Goal: Find specific page/section: Find specific page/section

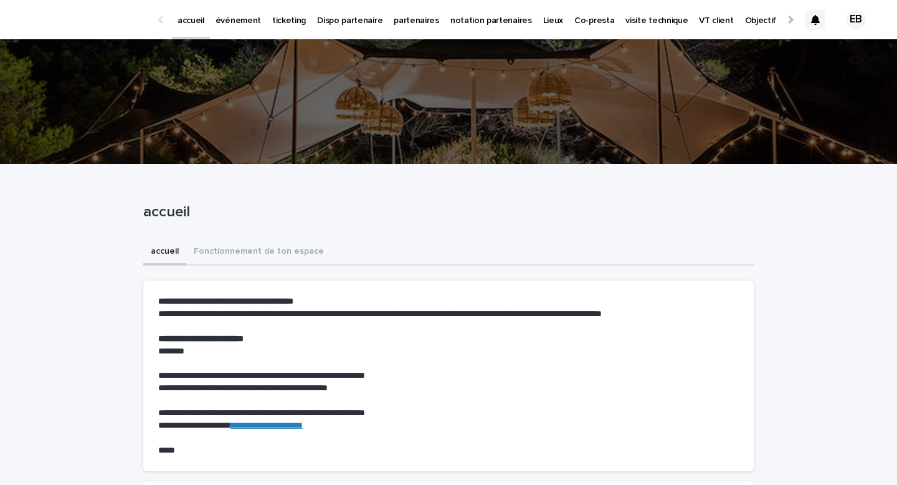
click at [242, 24] on p "événement" at bounding box center [238, 13] width 45 height 26
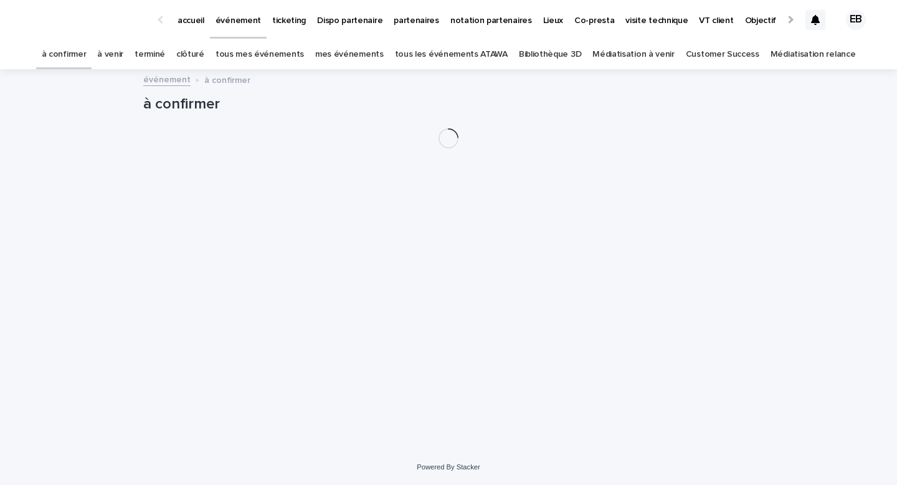
click at [459, 61] on link "tous les événements ATAWA" at bounding box center [451, 54] width 113 height 29
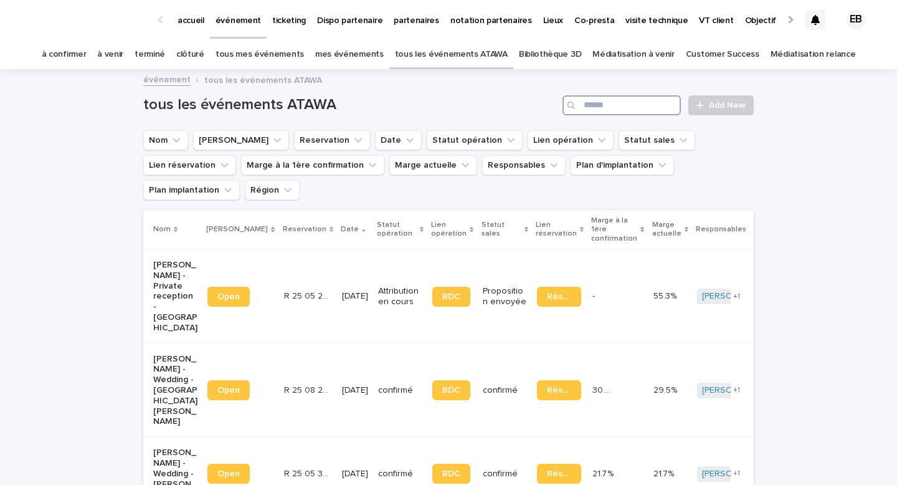
click at [628, 96] on input "Search" at bounding box center [622, 105] width 118 height 20
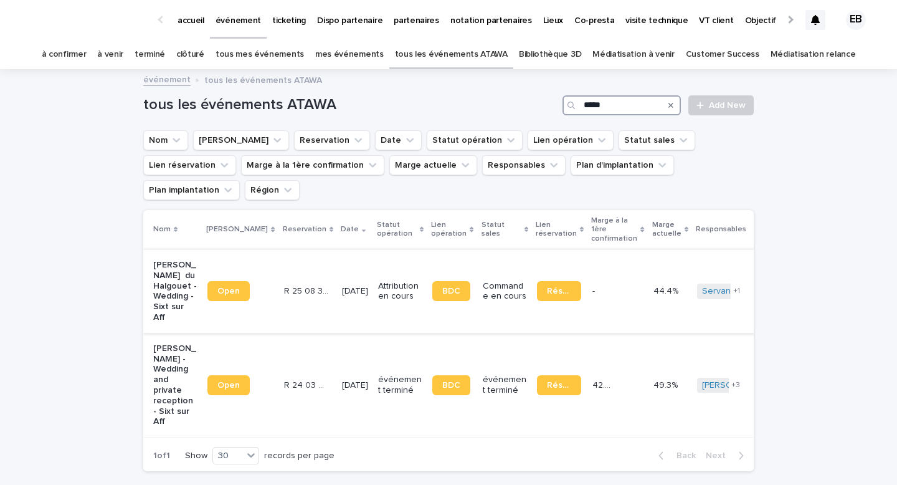
type input "****"
click at [337, 287] on td "[DATE]" at bounding box center [355, 290] width 36 height 83
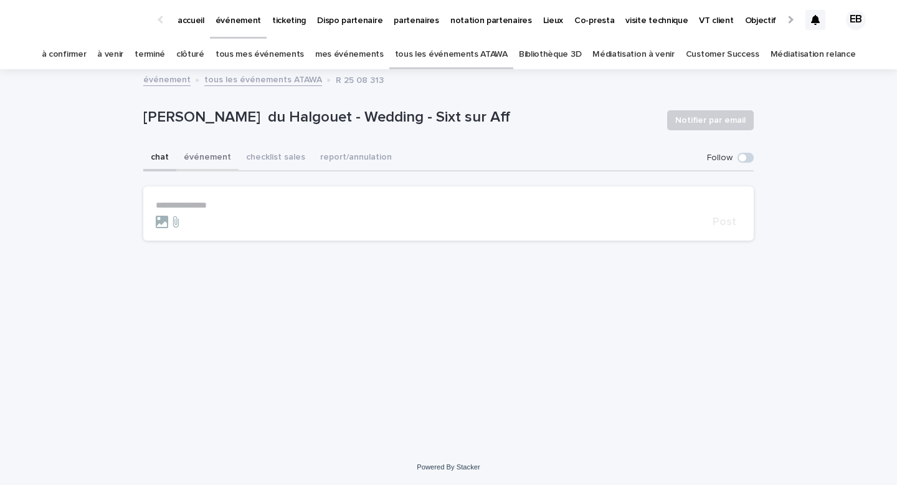
click at [215, 156] on button "événement" at bounding box center [207, 158] width 62 height 26
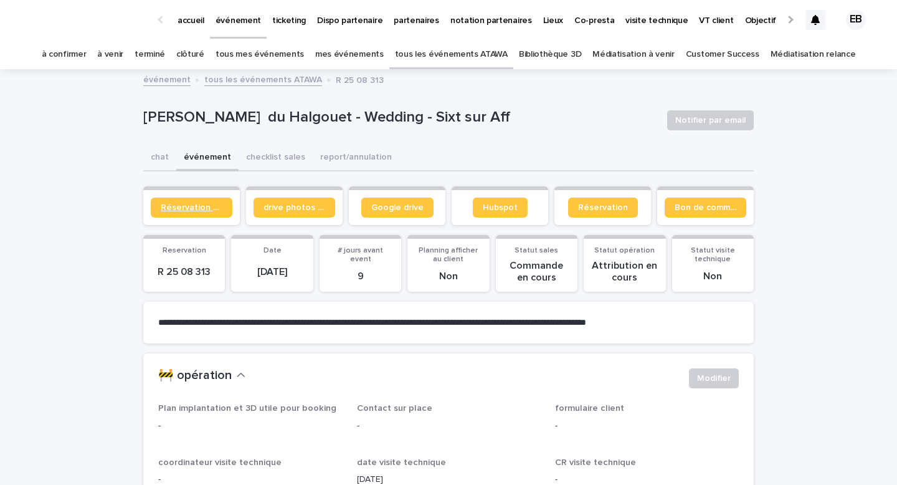
click at [206, 204] on span "Réservation client" at bounding box center [192, 207] width 62 height 9
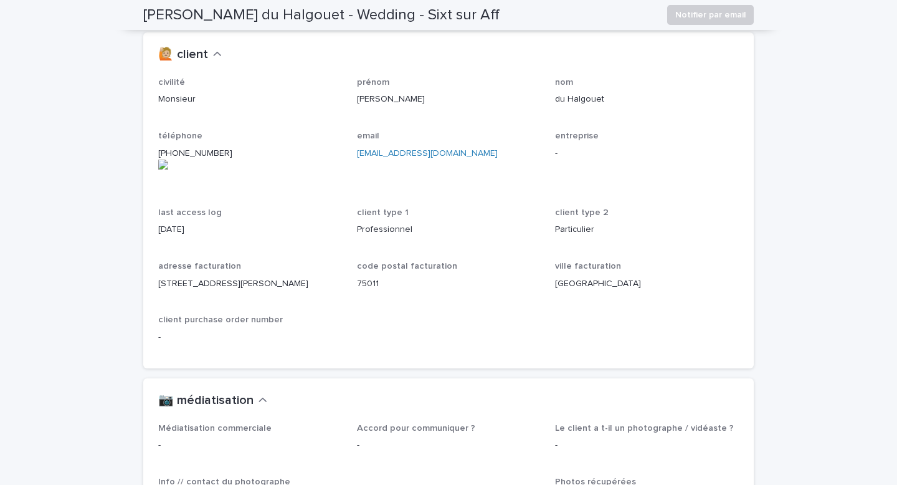
scroll to position [1103, 0]
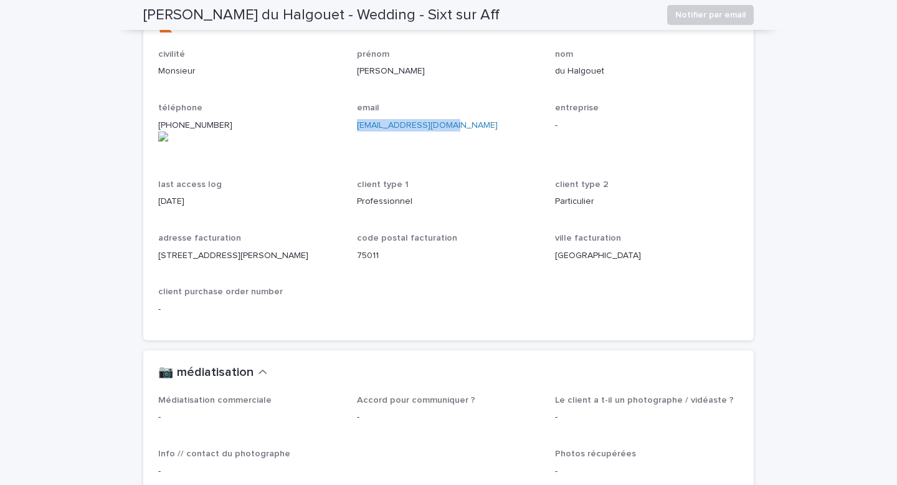
drag, startPoint x: 487, startPoint y: 122, endPoint x: 356, endPoint y: 122, distance: 130.2
click at [357, 122] on p "[EMAIL_ADDRESS][DOMAIN_NAME]" at bounding box center [449, 125] width 184 height 13
copy link "[EMAIL_ADDRESS][DOMAIN_NAME]"
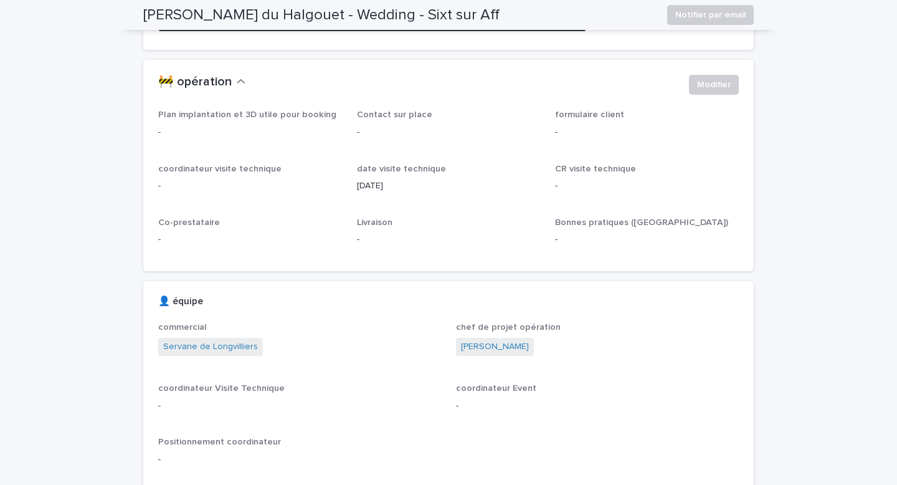
scroll to position [0, 0]
